Goal: Information Seeking & Learning: Learn about a topic

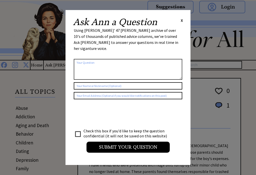
click at [178, 19] on div "Ask Ann a Question X" at bounding box center [128, 22] width 110 height 9
click at [181, 21] on span "X" at bounding box center [182, 20] width 2 height 5
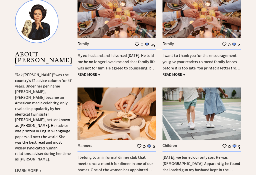
scroll to position [480, 0]
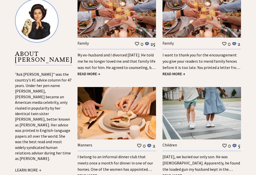
click at [125, 60] on link "My ex-husband and I divorced 18 years ago. He told me he no longer loved me and…" at bounding box center [117, 64] width 78 height 24
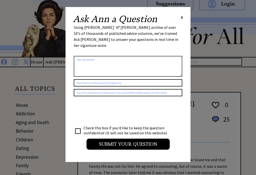
scroll to position [3, 0]
click at [183, 15] on span "X" at bounding box center [182, 17] width 2 height 5
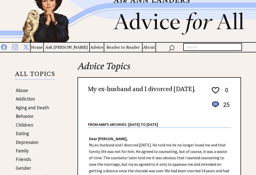
scroll to position [0, 0]
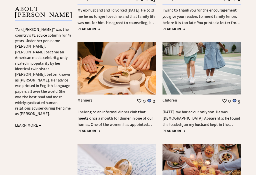
scroll to position [525, 0]
click at [86, 128] on span "READ MORE →" at bounding box center [89, 130] width 23 height 5
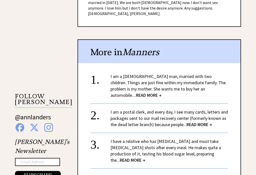
scroll to position [394, 0]
click at [136, 92] on span "READ MORE →" at bounding box center [149, 95] width 26 height 6
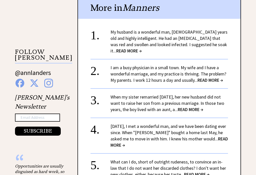
scroll to position [436, 0]
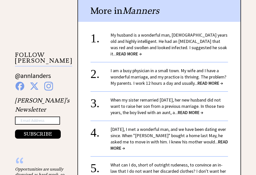
click at [118, 97] on link "When my sister remarried two years ago, her new husband did not want to raise h…" at bounding box center [168, 106] width 114 height 18
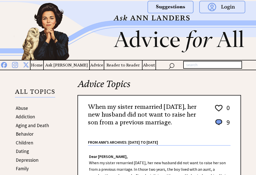
scroll to position [49, 0]
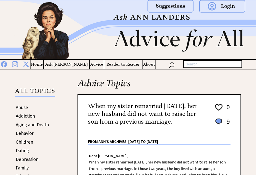
scroll to position [0, 0]
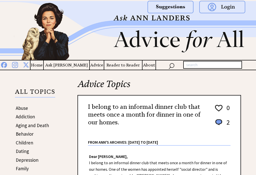
scroll to position [443, 0]
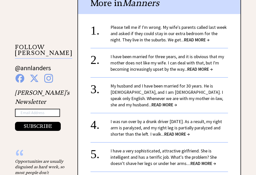
click at [182, 131] on span "READ MORE →" at bounding box center [177, 134] width 26 height 6
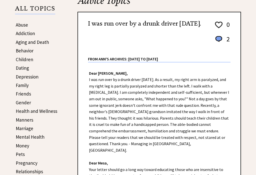
scroll to position [84, 0]
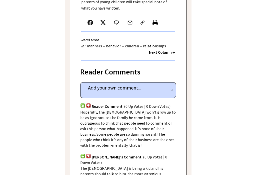
scroll to position [249, 0]
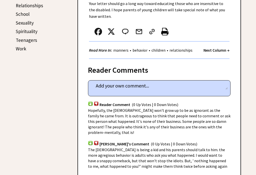
click at [233, 172] on div "Advice Topics I was run over by a drunk driver 21 years ago. 0 2 0 2 From Ann's…" at bounding box center [153, 132] width 176 height 607
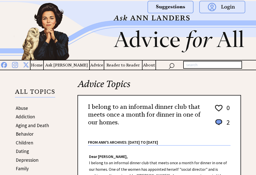
scroll to position [443, 0]
